Goal: Check status: Check status

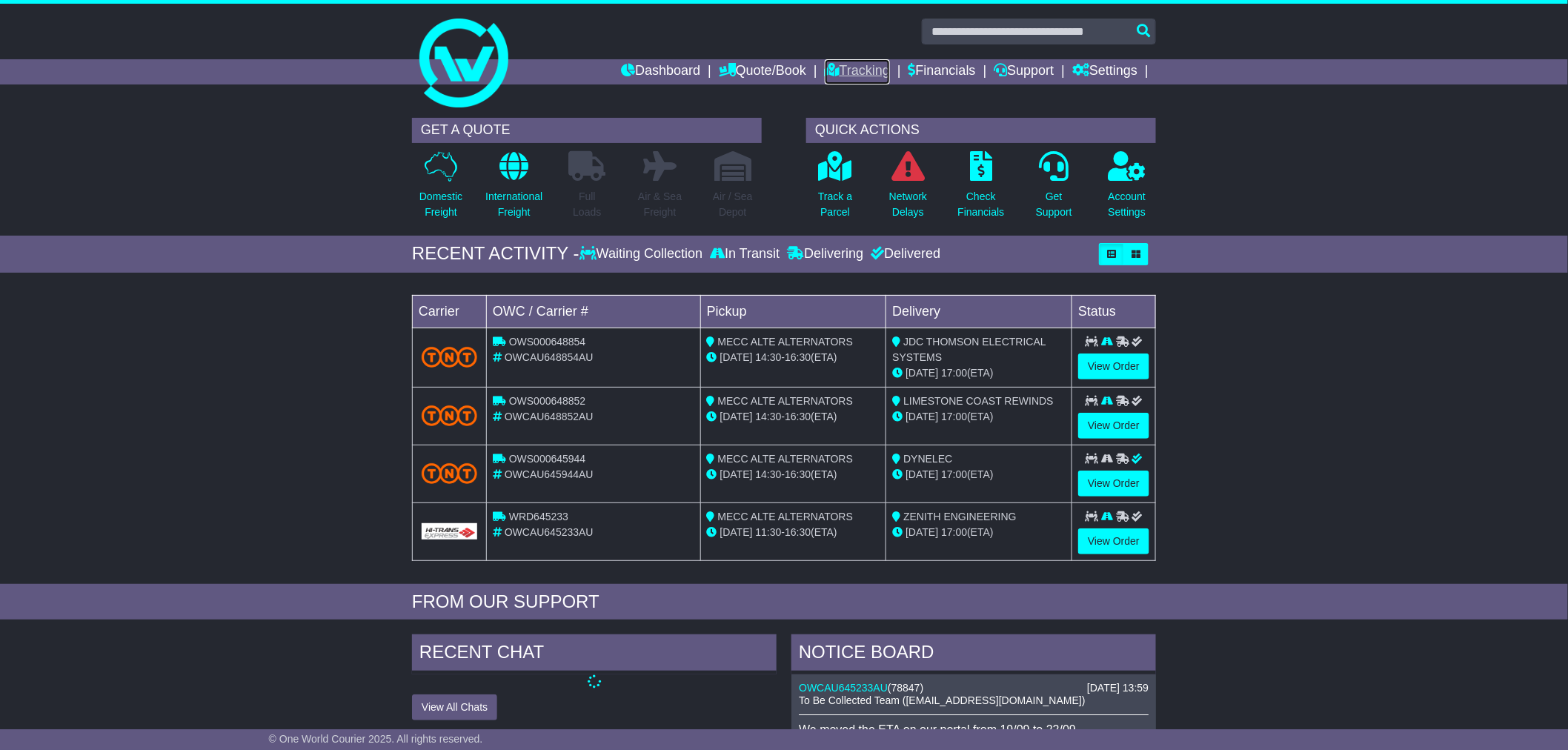
click at [826, 72] on link "Tracking" at bounding box center [857, 72] width 65 height 25
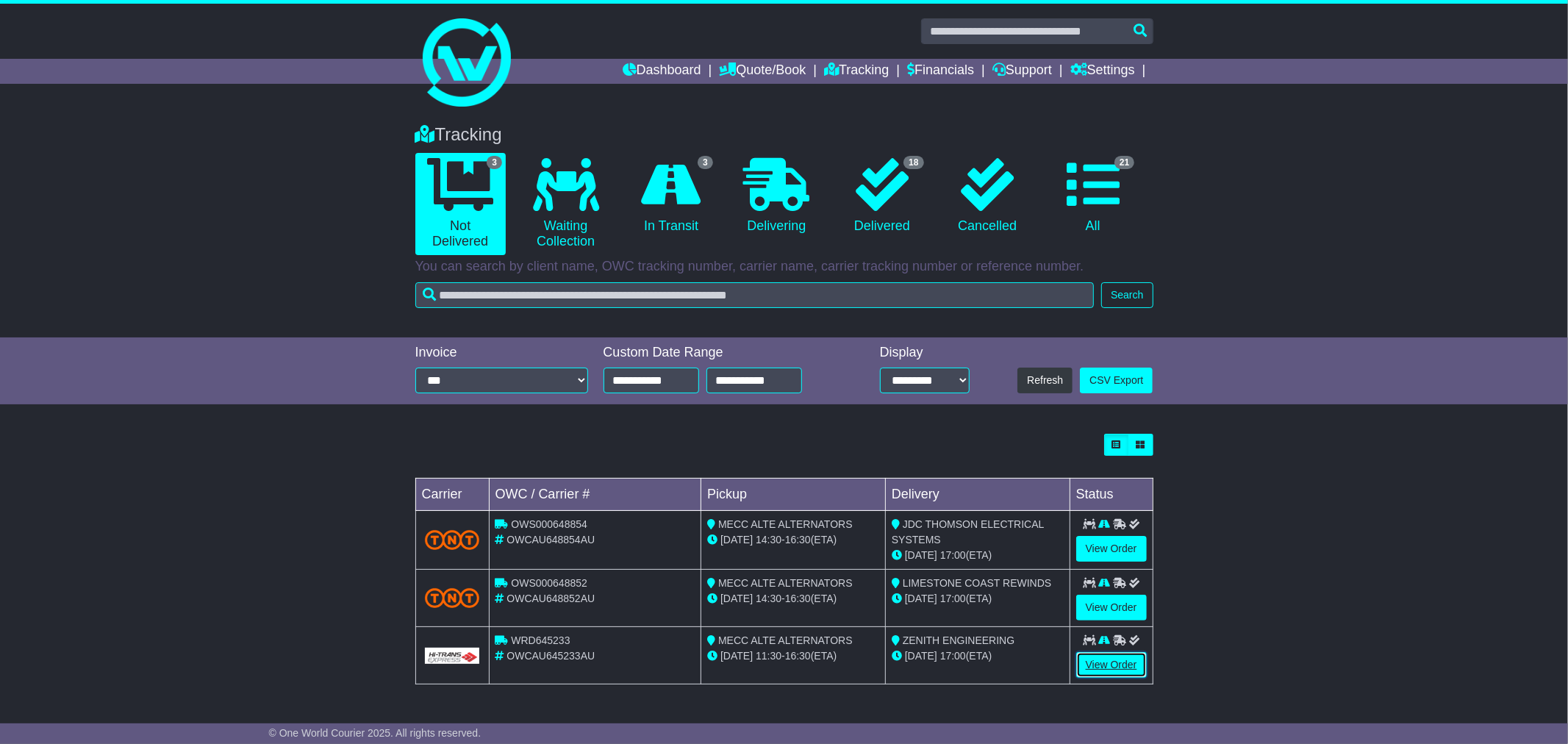
click at [1105, 669] on link "View Order" at bounding box center [1111, 665] width 70 height 26
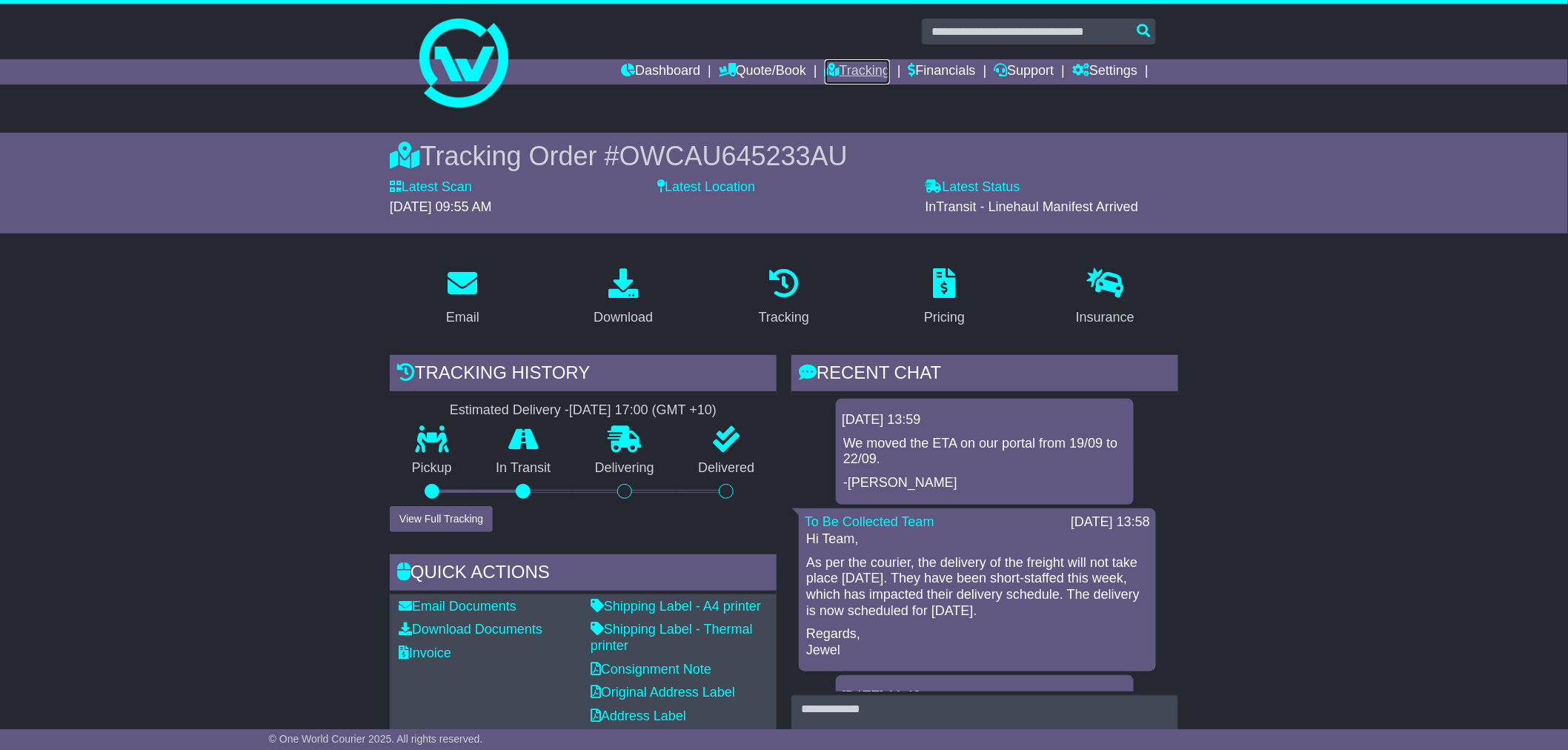
click at [857, 75] on link "Tracking" at bounding box center [857, 72] width 65 height 25
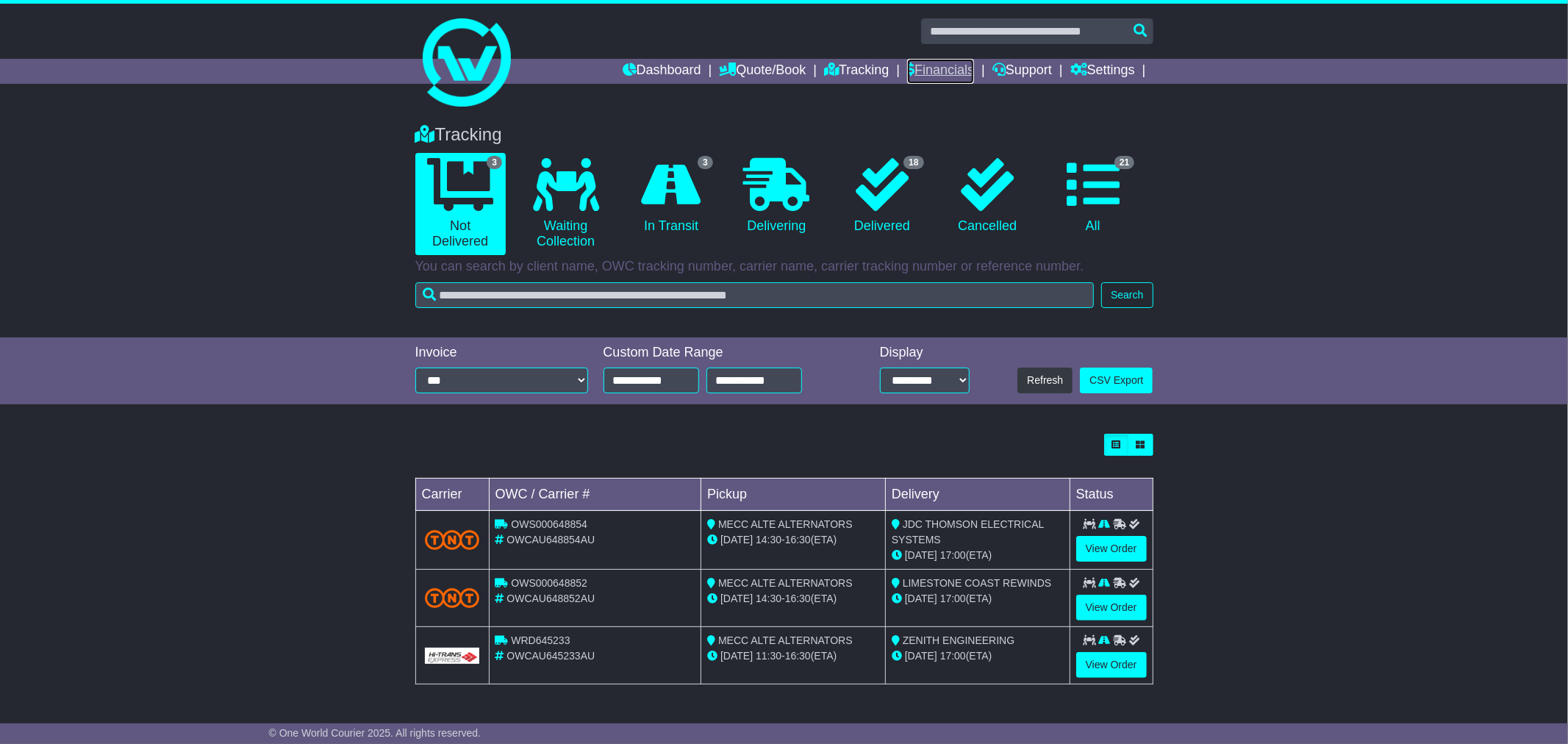
click at [914, 69] on link "Financials" at bounding box center [940, 71] width 67 height 25
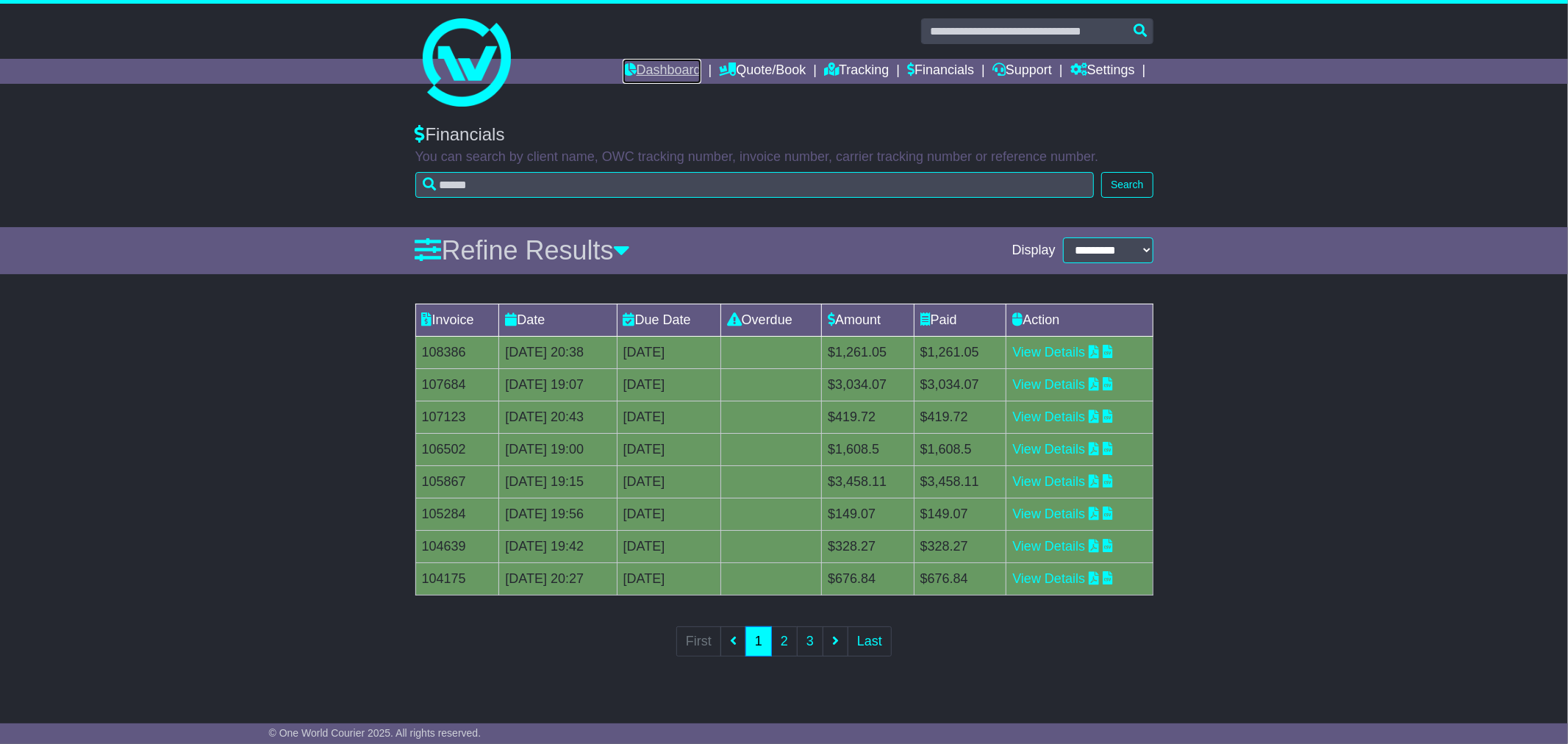
click at [640, 74] on link "Dashboard" at bounding box center [661, 71] width 78 height 25
